Goal: Find specific page/section: Find specific page/section

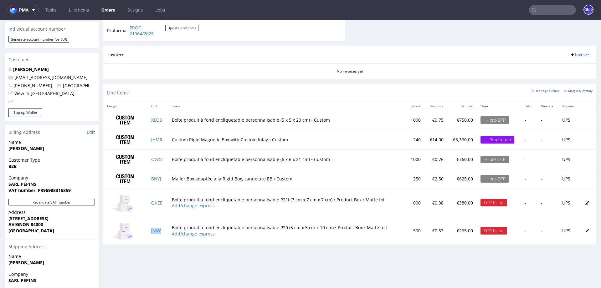
scroll to position [293, 0]
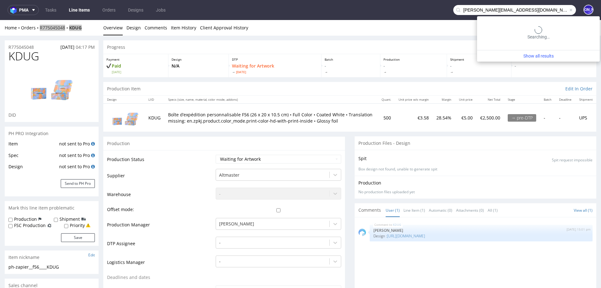
type input "[PERSON_NAME][EMAIL_ADDRESS][DOMAIN_NAME]"
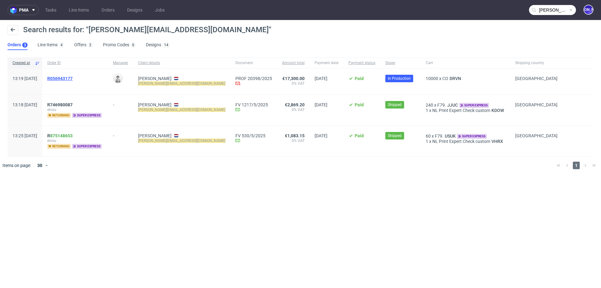
click at [68, 76] on span "R056943177" at bounding box center [59, 78] width 25 height 5
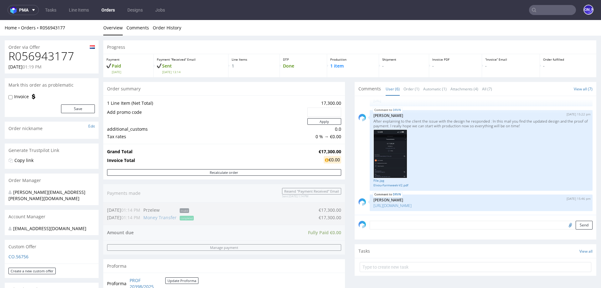
click at [53, 54] on h1 "R056943177" at bounding box center [51, 56] width 86 height 13
copy h1 "R056943177"
